Goal: Find specific page/section: Find specific page/section

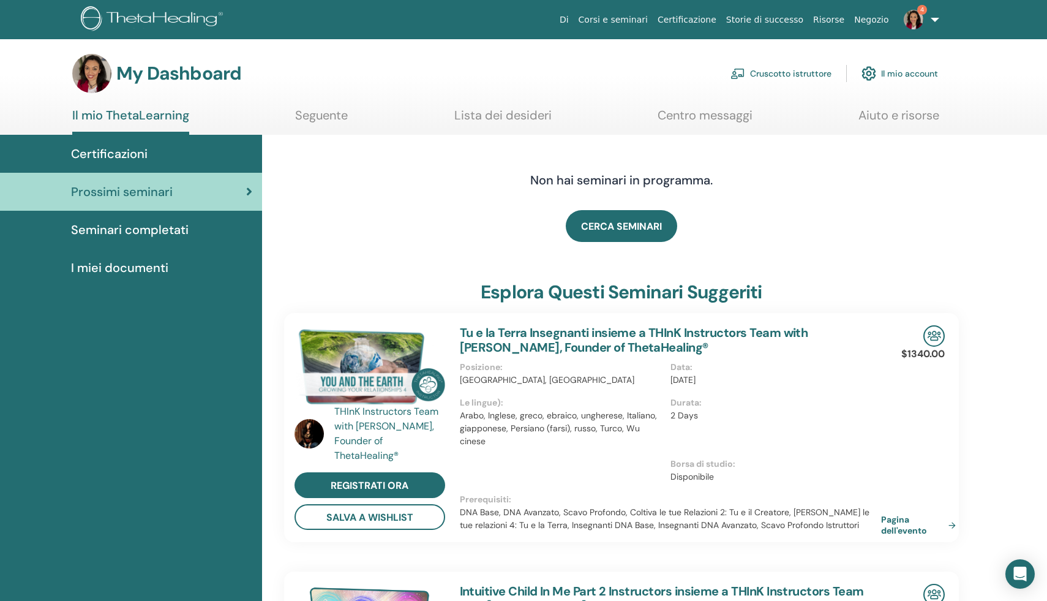
click at [783, 71] on link "Cruscotto istruttore" at bounding box center [780, 73] width 101 height 27
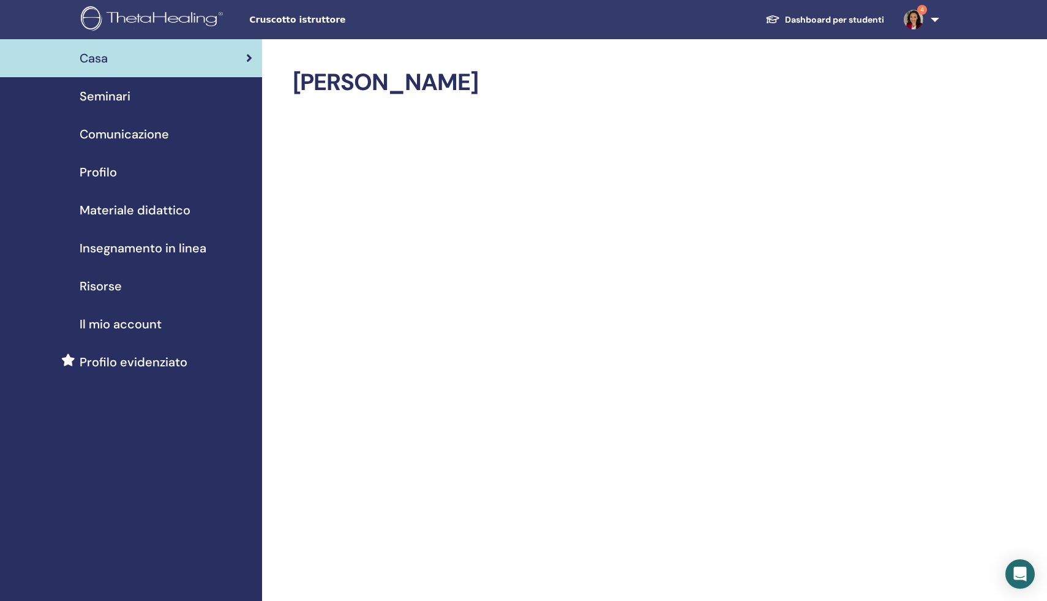
click at [113, 94] on span "Seminari" at bounding box center [105, 96] width 51 height 18
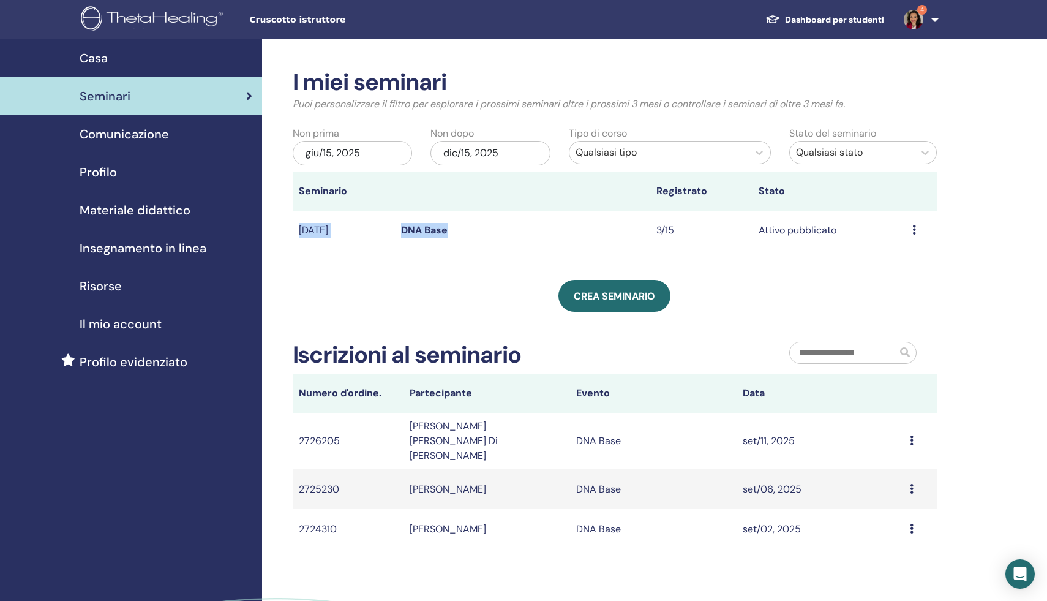
drag, startPoint x: 484, startPoint y: 228, endPoint x: 292, endPoint y: 230, distance: 192.3
click at [293, 230] on tr "ott/03, 2025 DNA Base 3/15 Attivo pubblicato Anteprima Modificare Partecipanti …" at bounding box center [615, 231] width 645 height 40
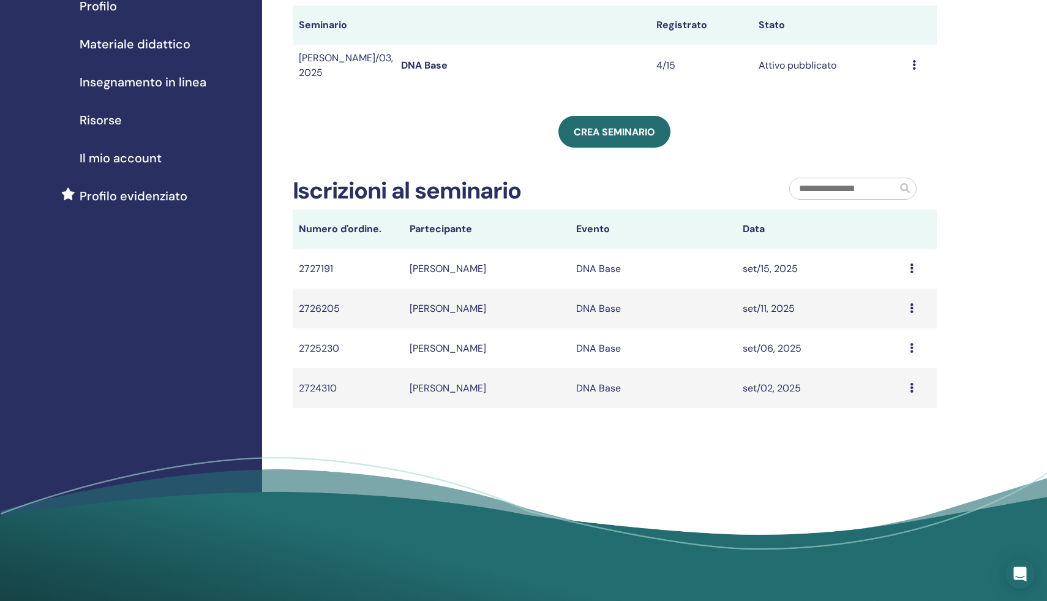
scroll to position [168, 0]
